Goal: Task Accomplishment & Management: Complete application form

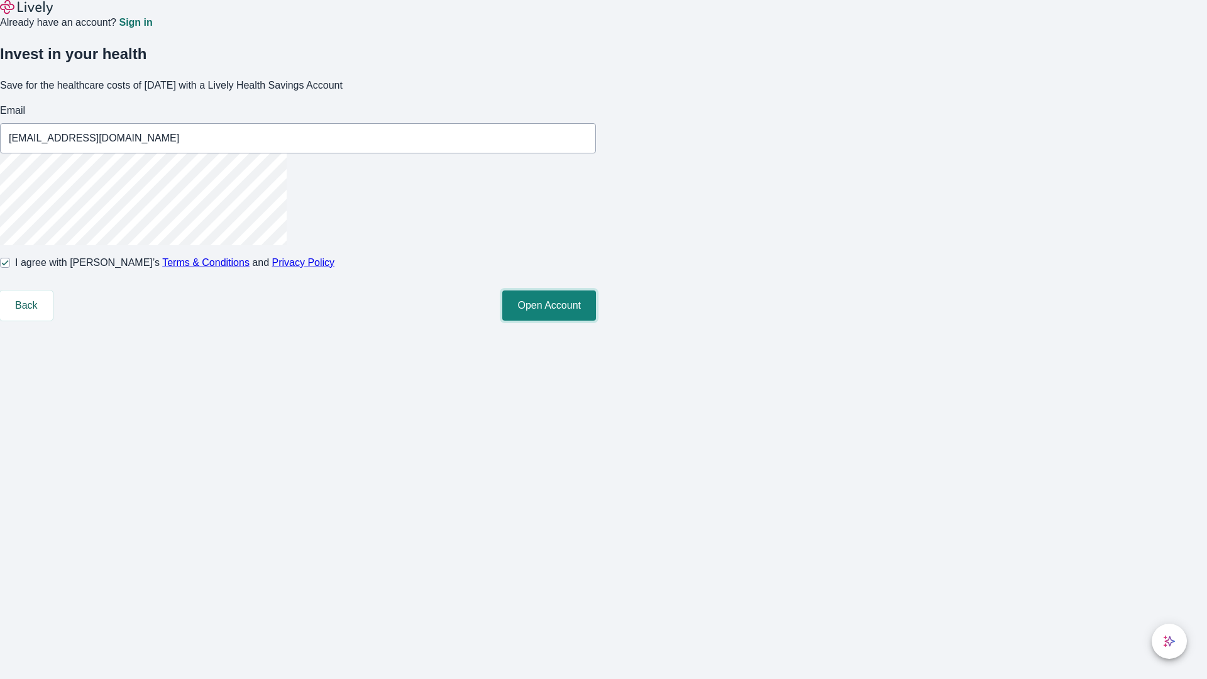
click at [596, 321] on button "Open Account" at bounding box center [549, 305] width 94 height 30
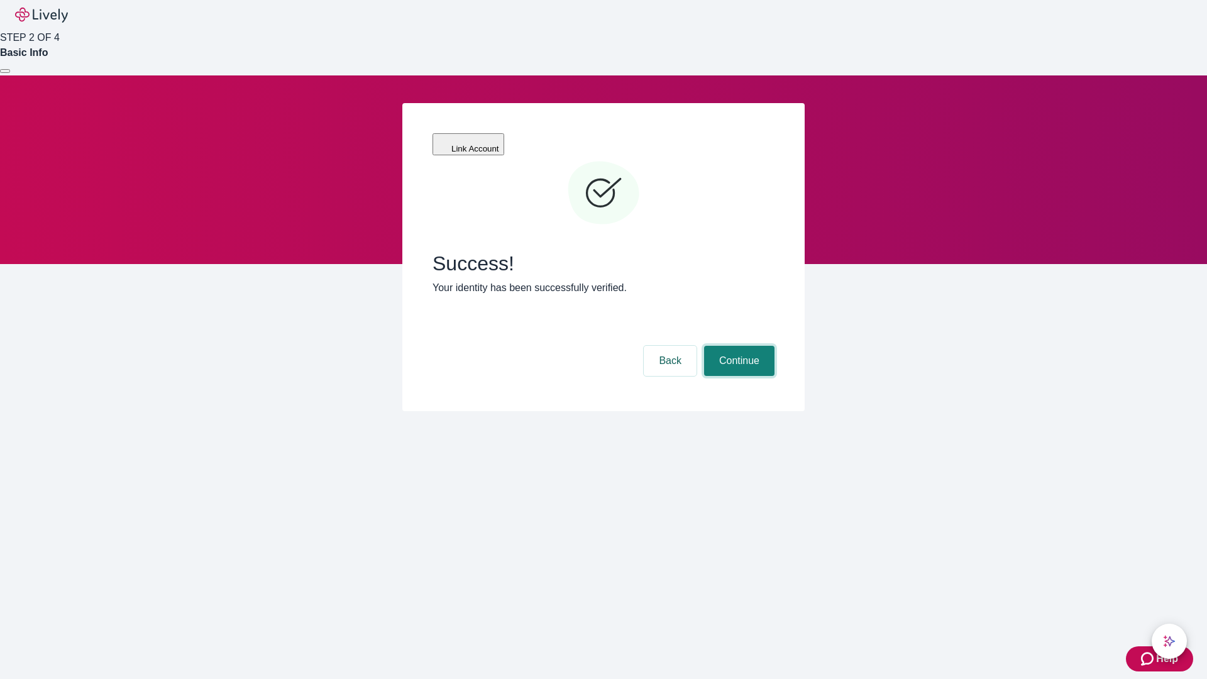
click at [737, 346] on button "Continue" at bounding box center [739, 361] width 70 height 30
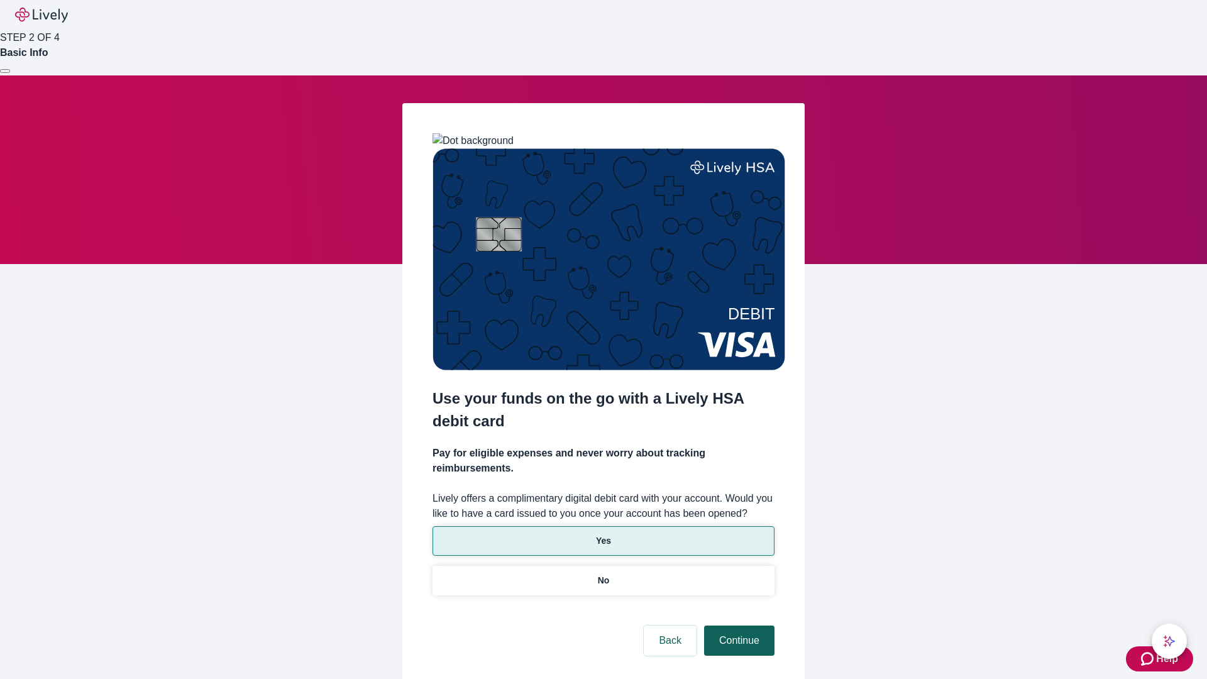
click at [603, 574] on p "No" at bounding box center [604, 580] width 12 height 13
click at [737, 625] on button "Continue" at bounding box center [739, 640] width 70 height 30
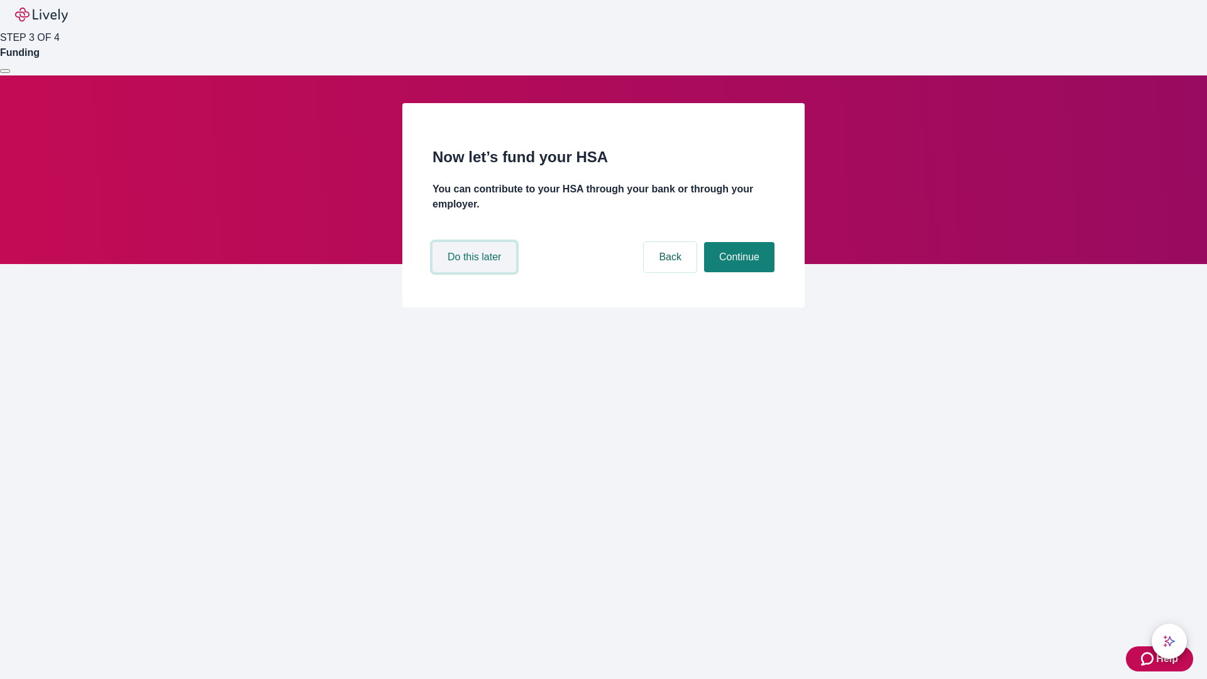
click at [476, 272] on button "Do this later" at bounding box center [474, 257] width 84 height 30
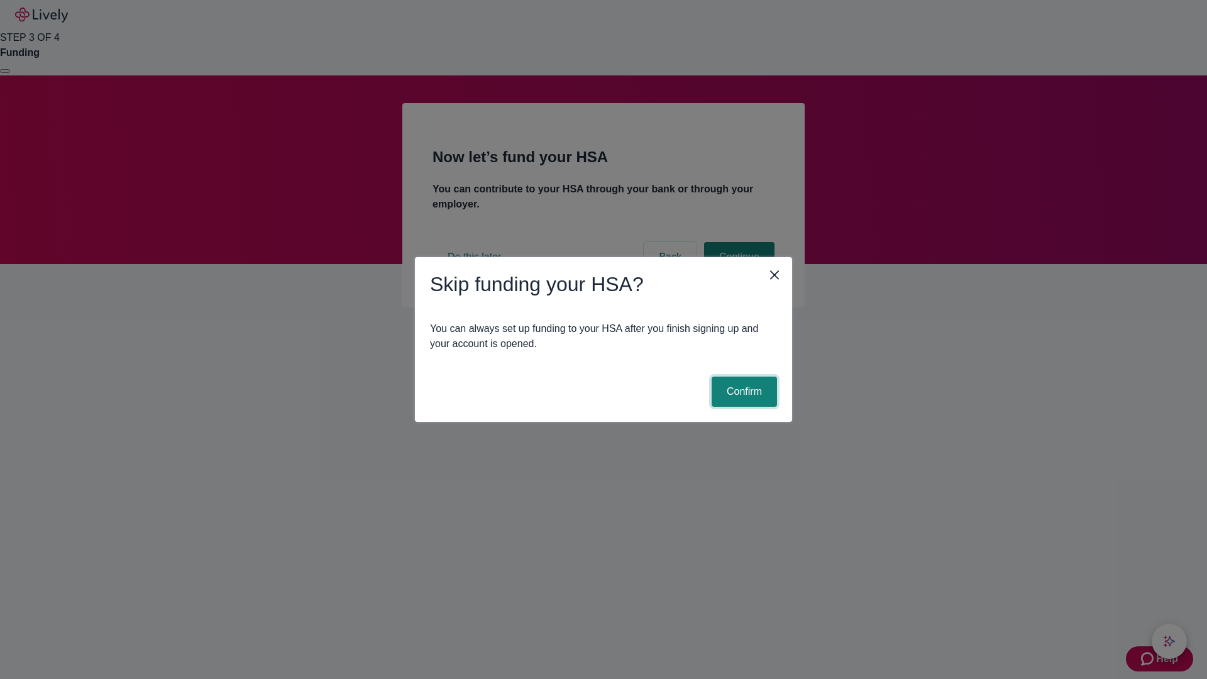
click at [742, 392] on button "Confirm" at bounding box center [744, 392] width 65 height 30
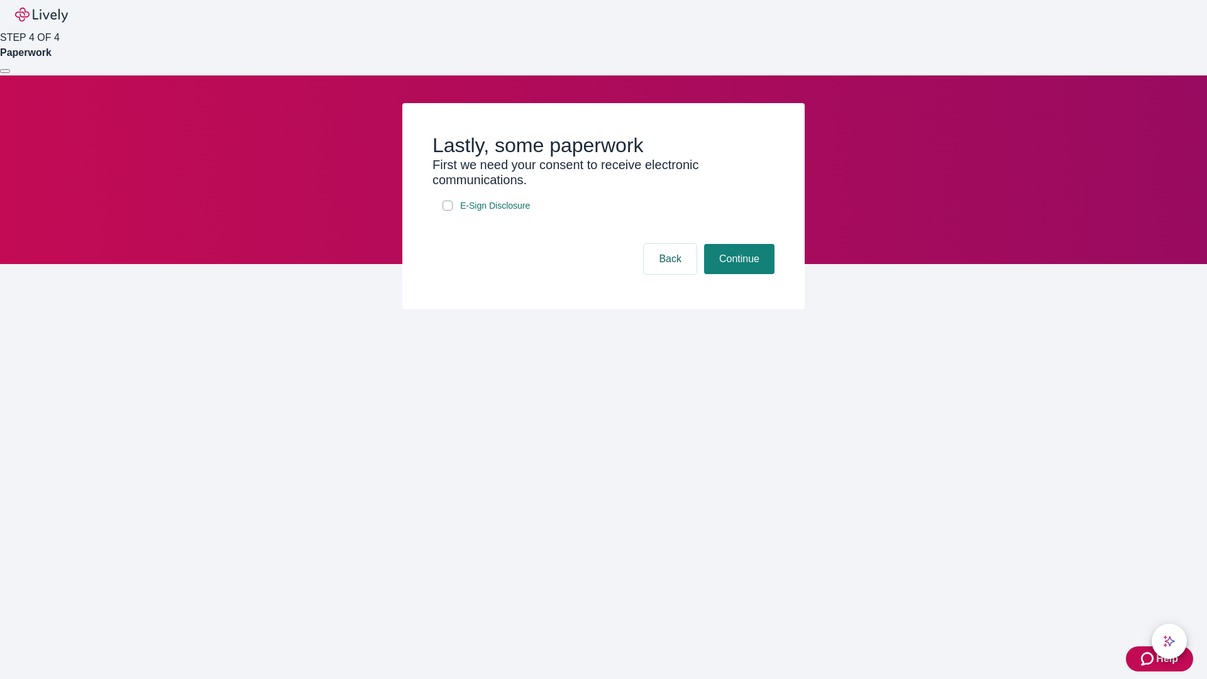
click at [448, 211] on input "E-Sign Disclosure" at bounding box center [448, 206] width 10 height 10
checkbox input "true"
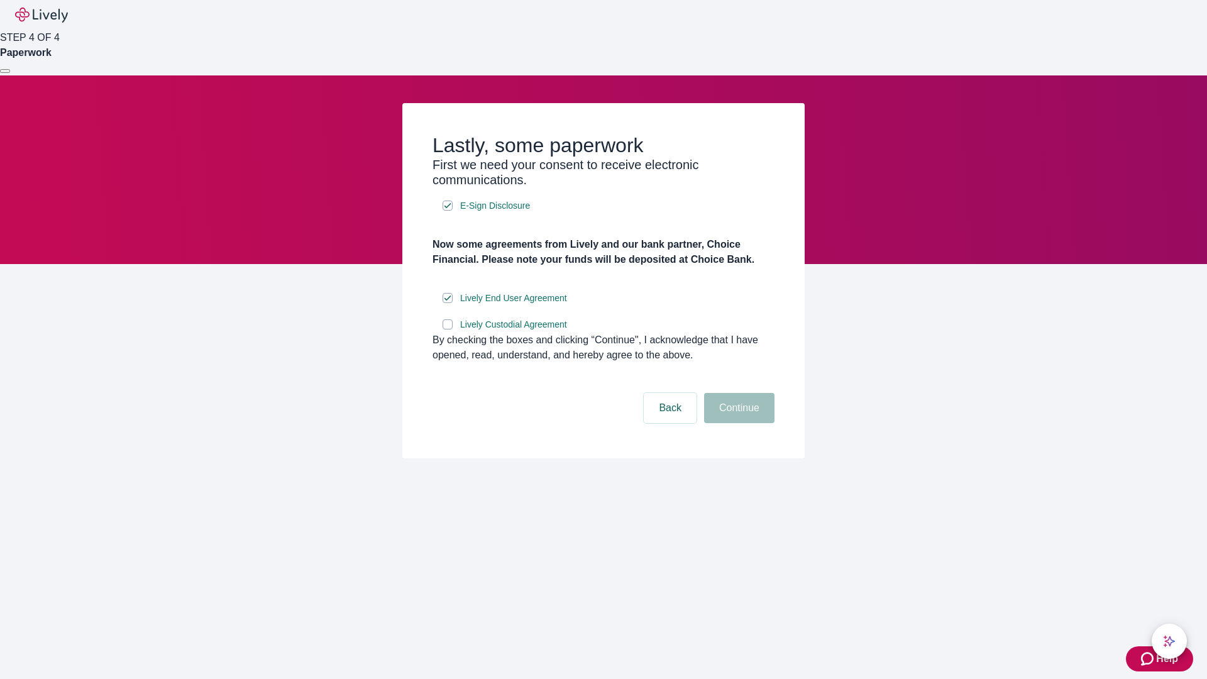
click at [448, 329] on input "Lively Custodial Agreement" at bounding box center [448, 324] width 10 height 10
checkbox input "true"
click at [737, 423] on button "Continue" at bounding box center [739, 408] width 70 height 30
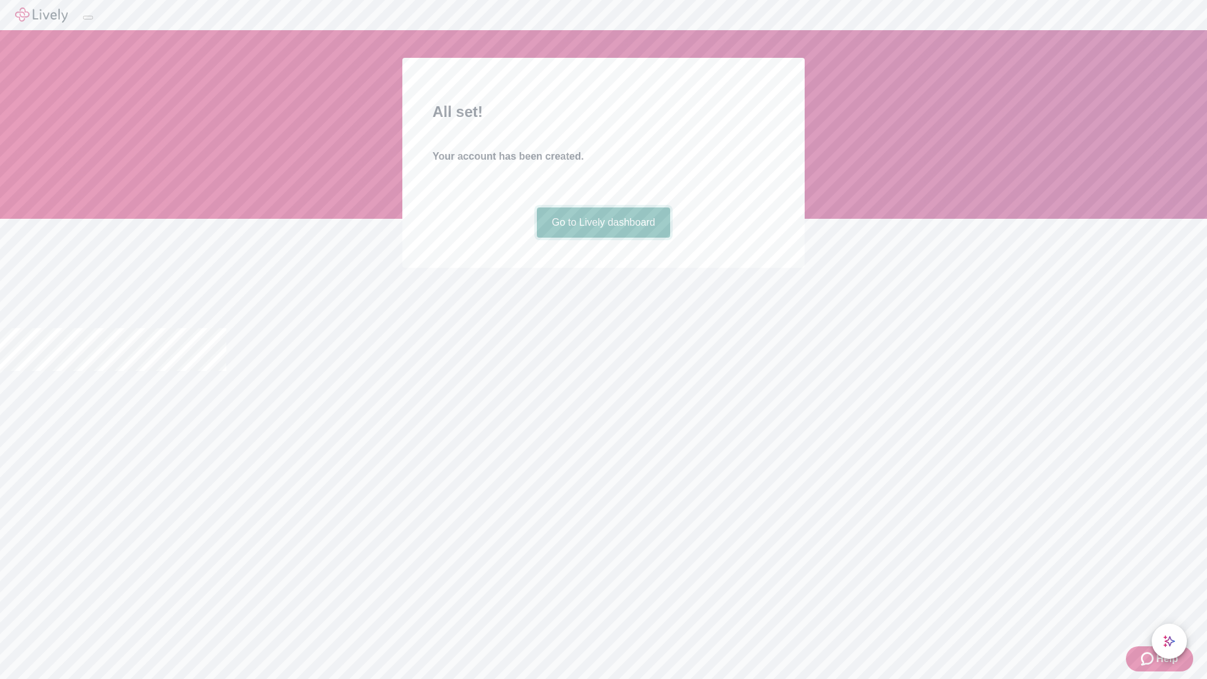
click at [603, 238] on link "Go to Lively dashboard" at bounding box center [604, 222] width 134 height 30
